Goal: Check status: Check status

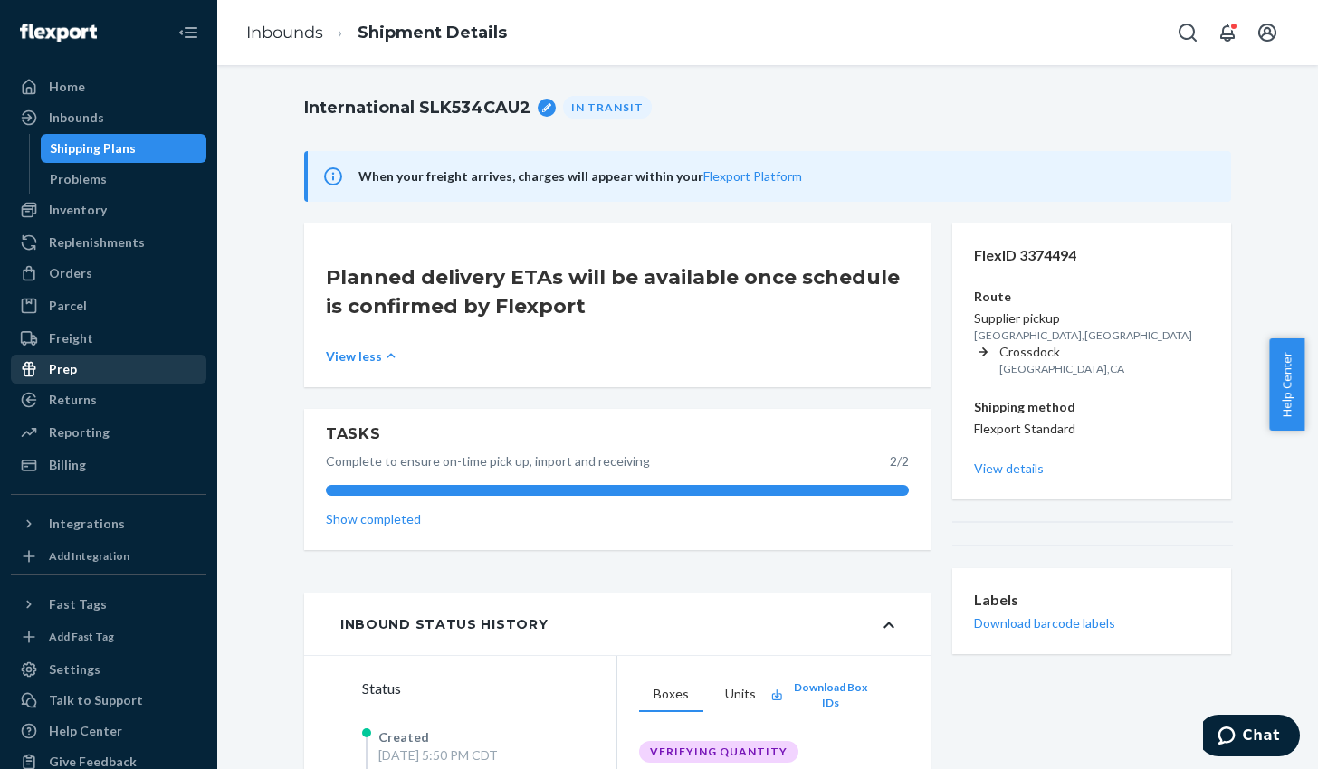
click at [58, 379] on div "Prep" at bounding box center [109, 369] width 192 height 25
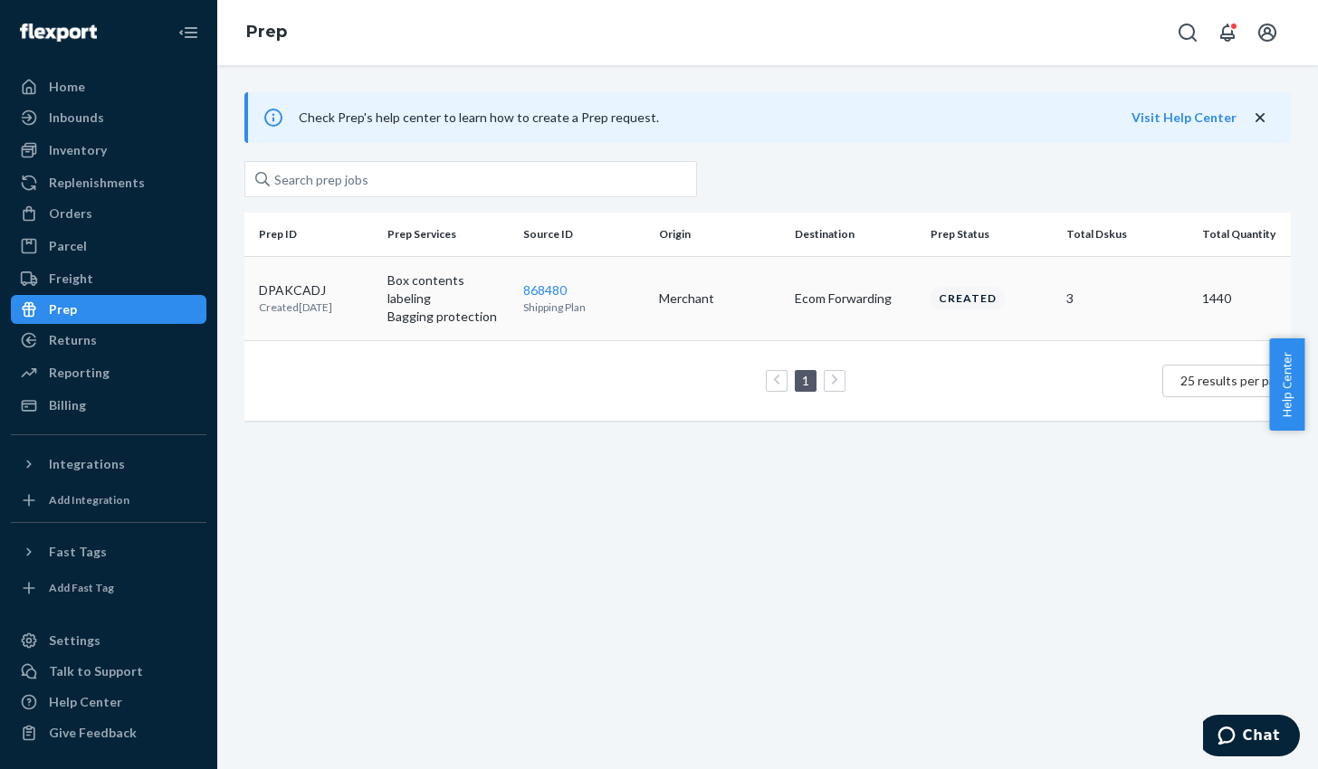
click at [469, 308] on p "Bagging protection" at bounding box center [447, 317] width 121 height 18
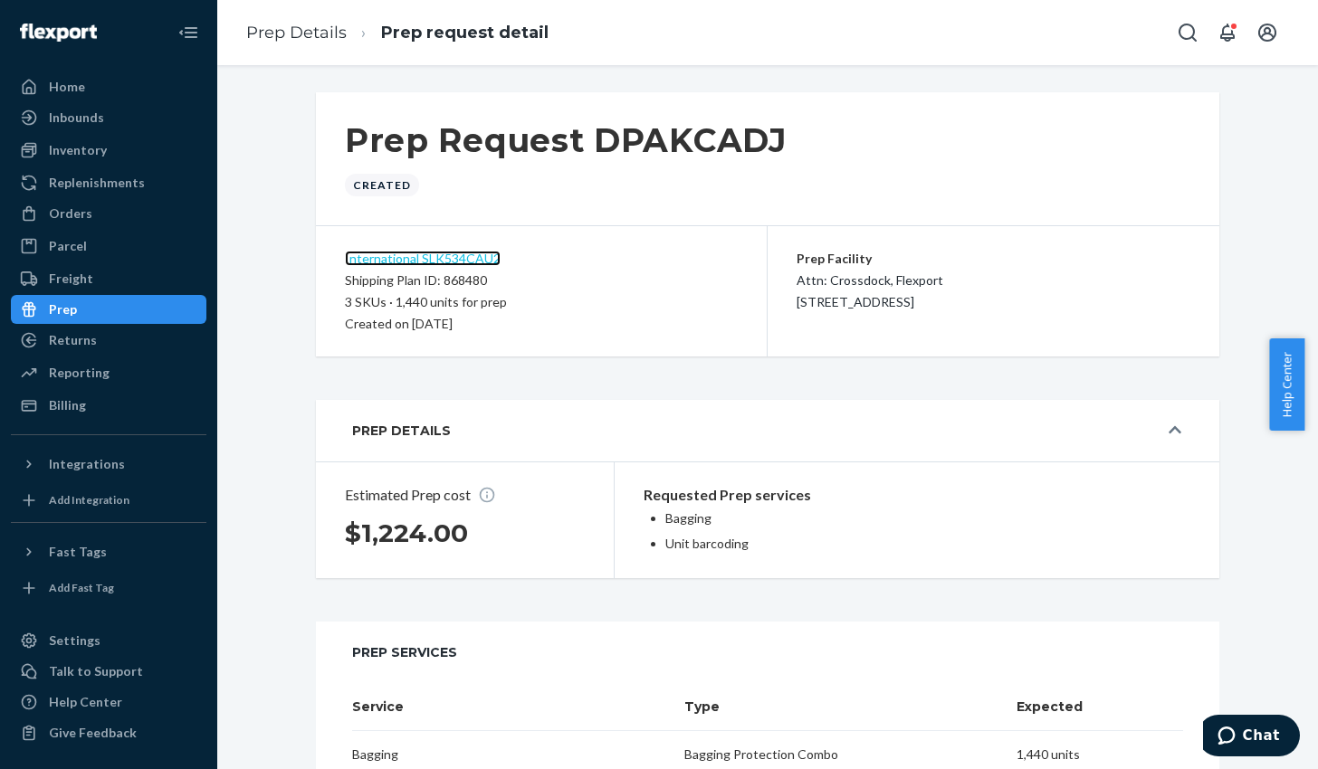
click at [433, 257] on link "International SLK534CAU2" at bounding box center [423, 258] width 156 height 15
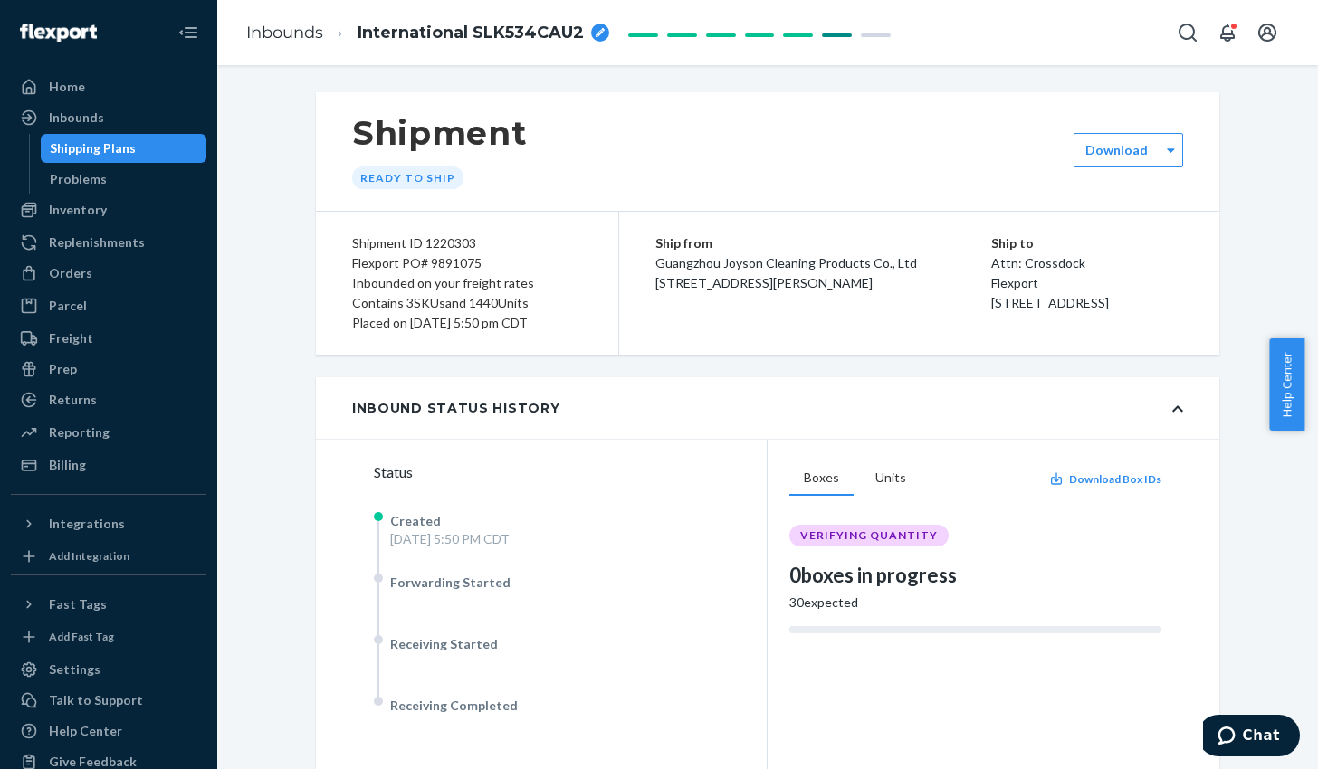
click at [70, 150] on div "Shipping Plans" at bounding box center [93, 148] width 86 height 18
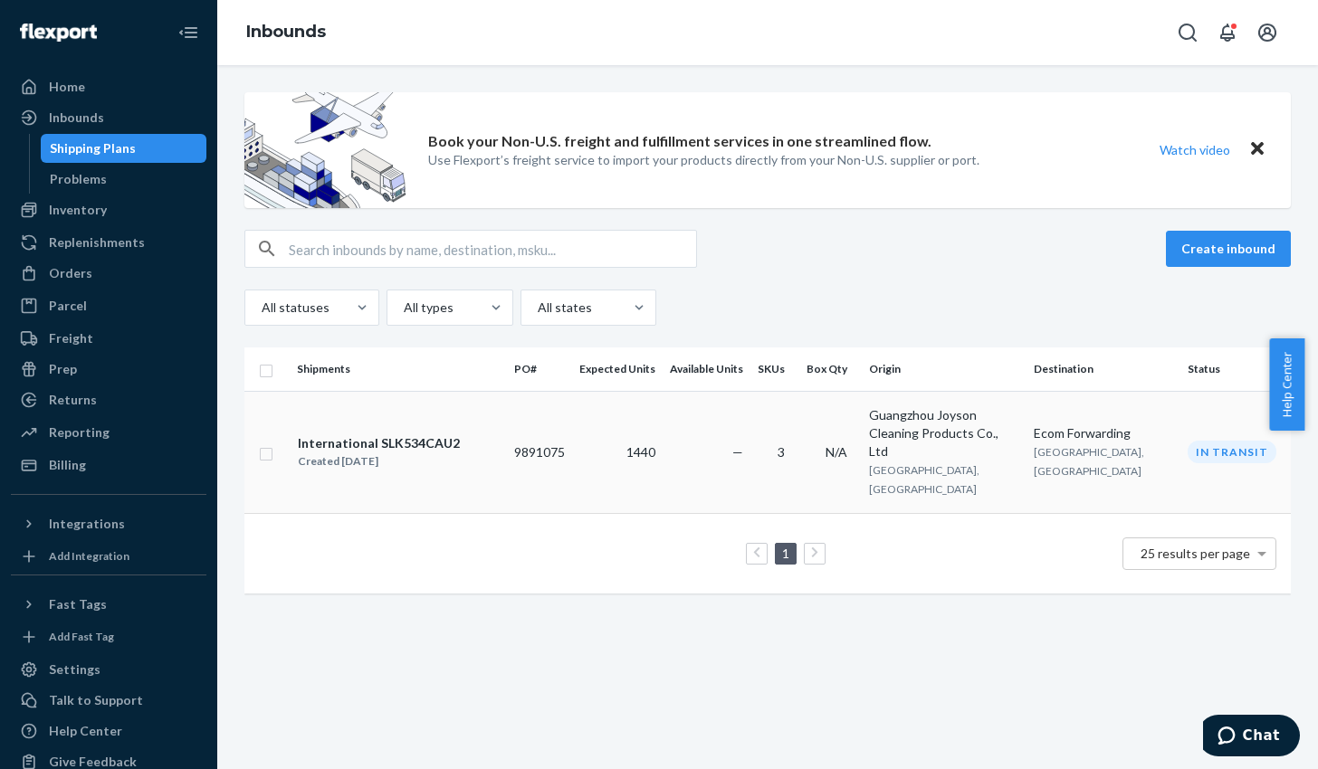
click at [1147, 428] on div "Ecom Forwarding" at bounding box center [1102, 433] width 139 height 18
